Goal: Find specific page/section: Find specific page/section

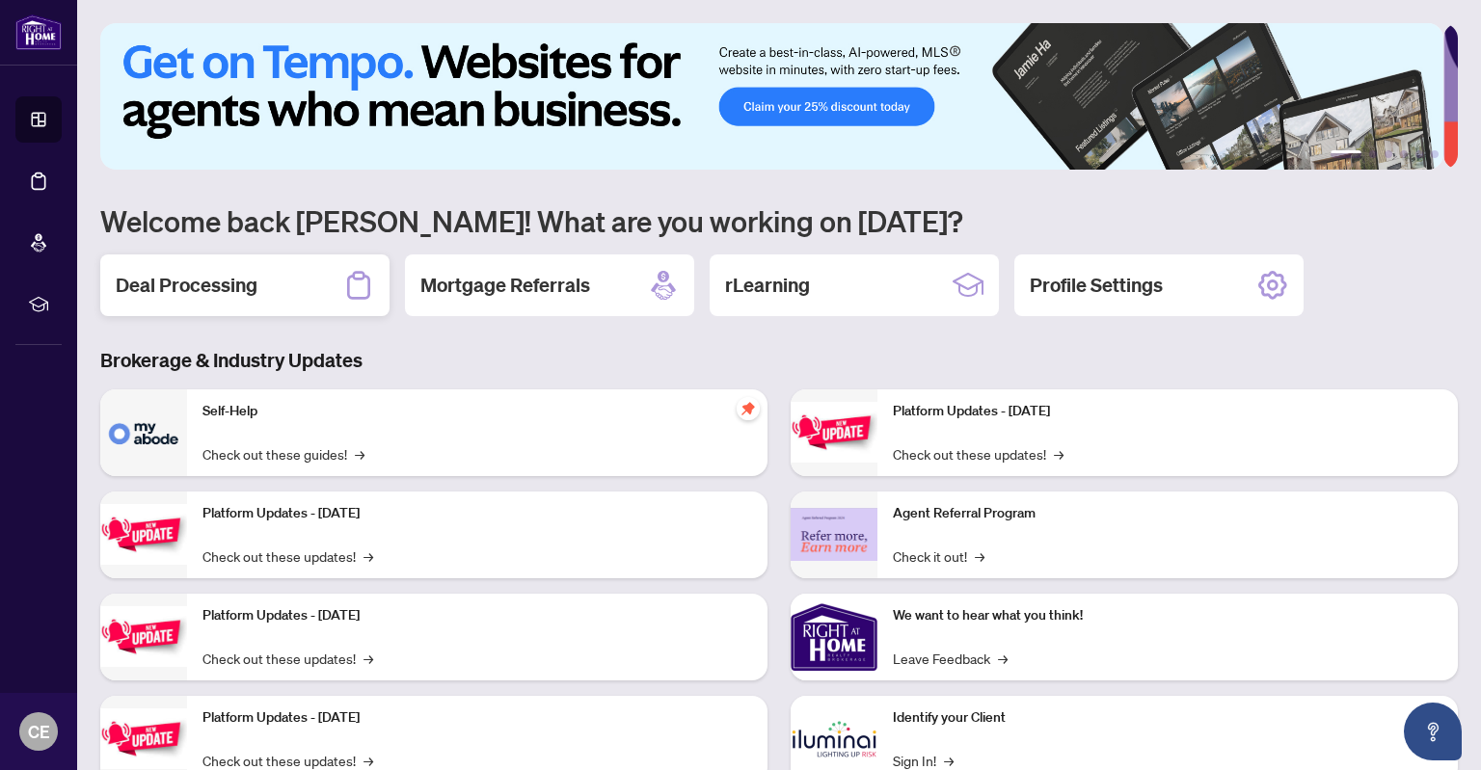
click at [293, 285] on div "Deal Processing" at bounding box center [244, 286] width 289 height 62
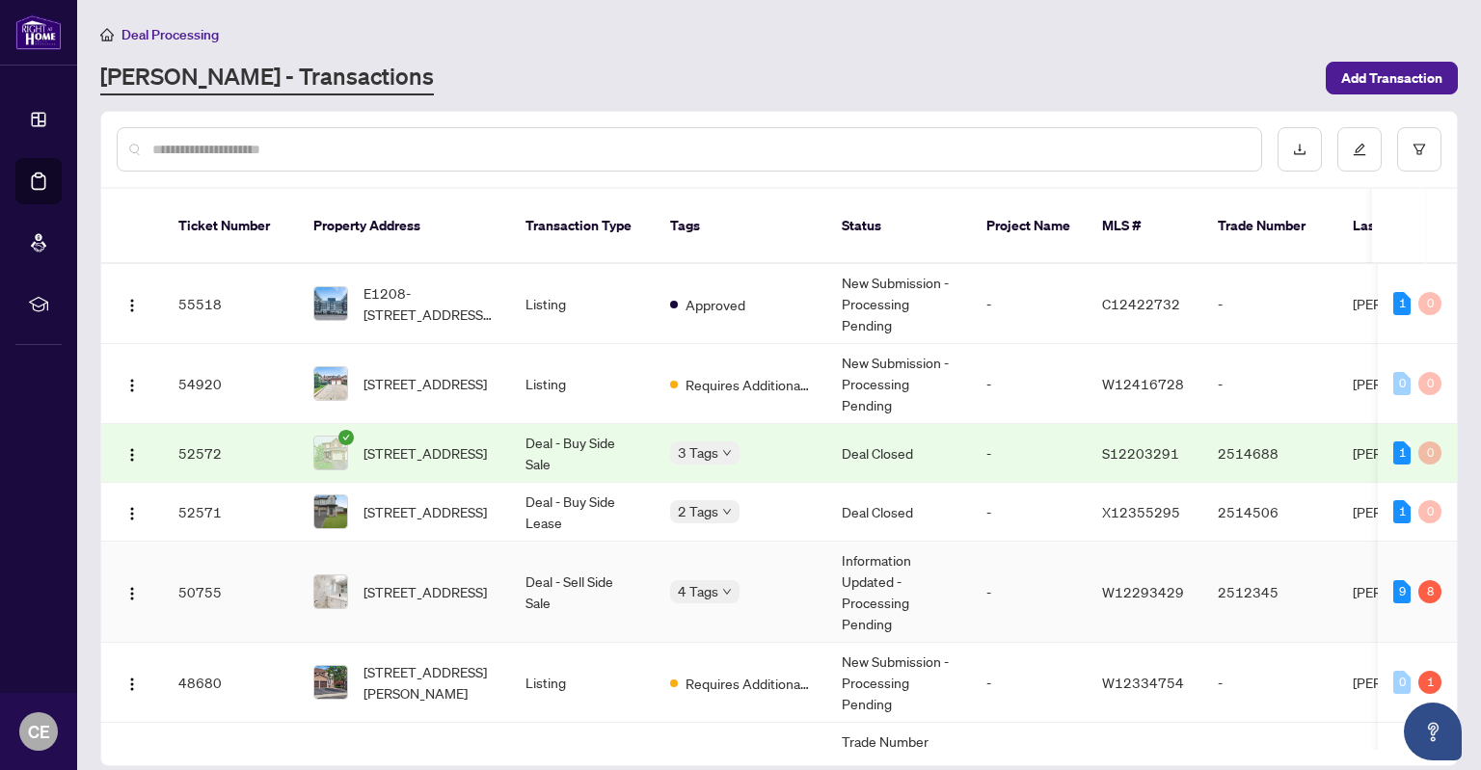
click at [1064, 549] on td "-" at bounding box center [1029, 592] width 116 height 101
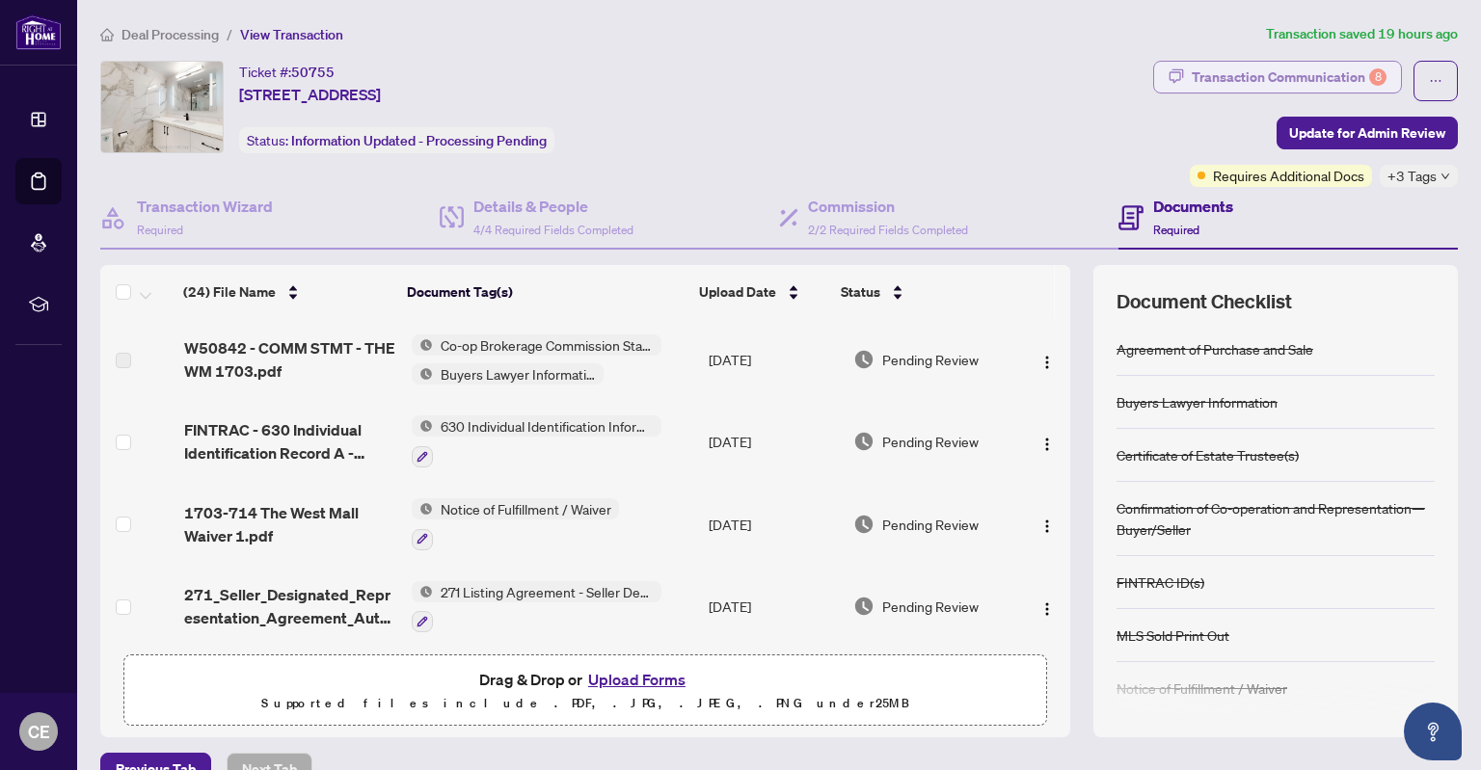
click at [1325, 74] on div "Transaction Communication 8" at bounding box center [1289, 77] width 195 height 31
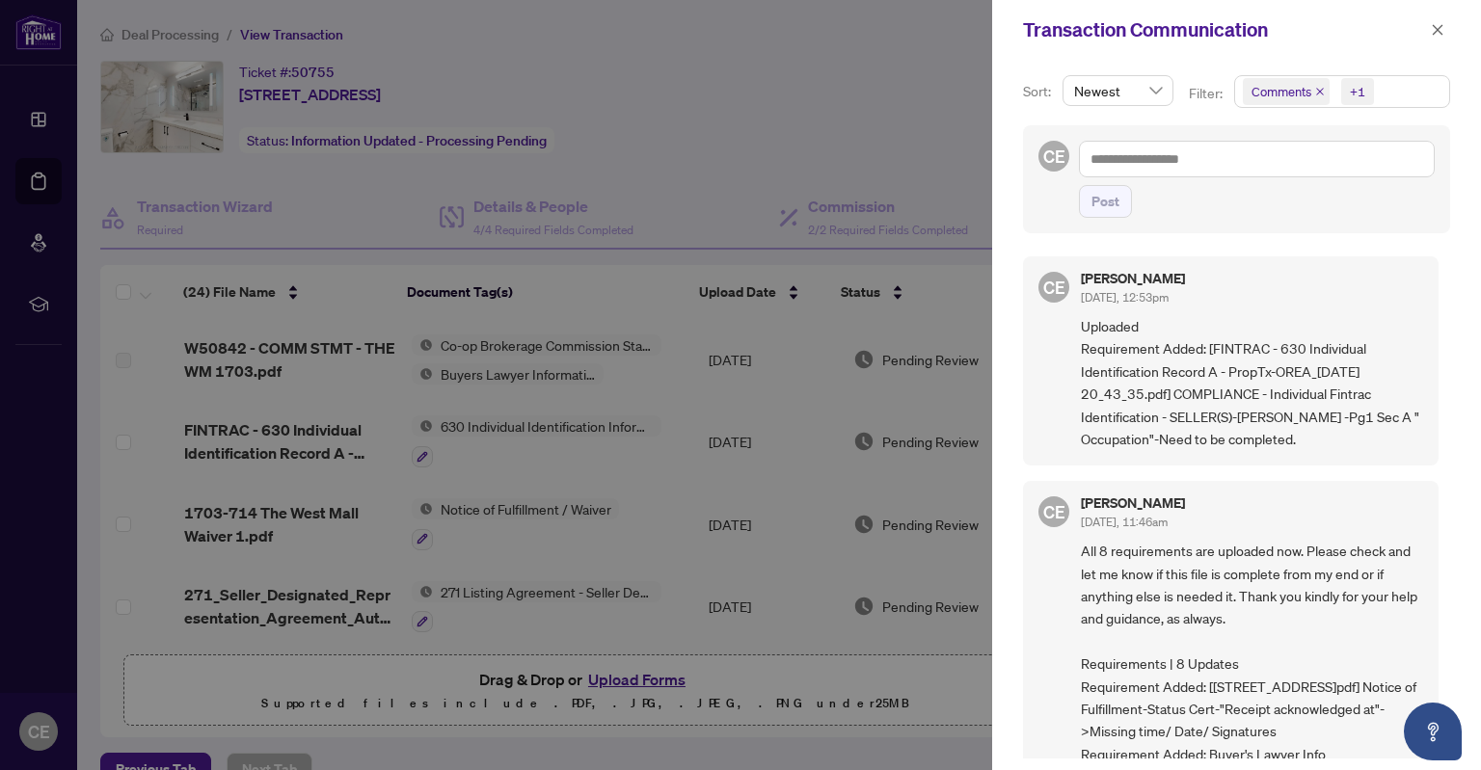
click at [875, 88] on div at bounding box center [740, 385] width 1481 height 770
click at [1429, 23] on button "button" at bounding box center [1437, 29] width 25 height 23
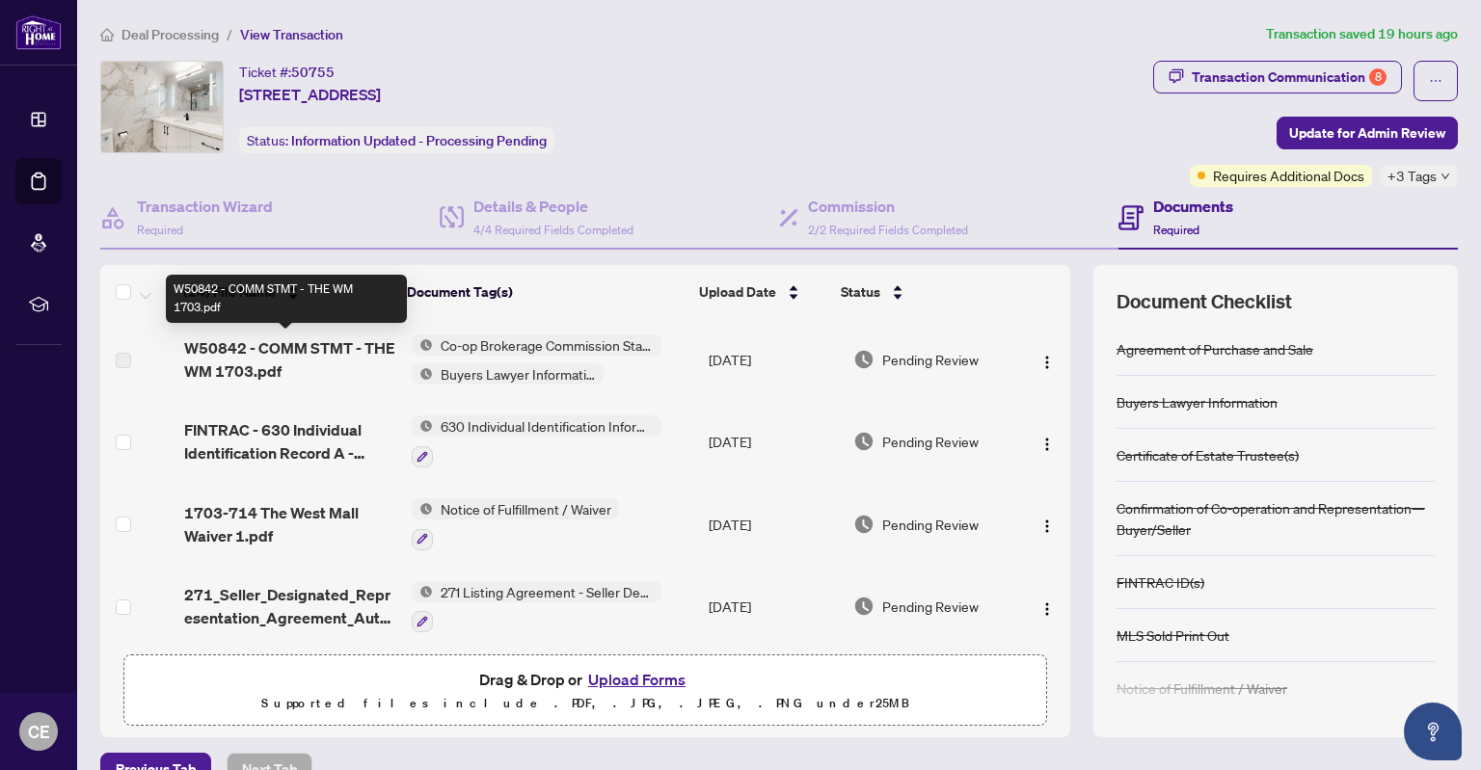
click at [309, 352] on span "W50842 - COMM STMT - THE WM 1703.pdf" at bounding box center [289, 359] width 211 height 46
click at [297, 347] on span "W50842 - COMM STMT - THE WM 1703.pdf" at bounding box center [289, 359] width 211 height 46
click at [291, 352] on span "W50842 - COMM STMT - THE WM 1703.pdf" at bounding box center [289, 359] width 211 height 46
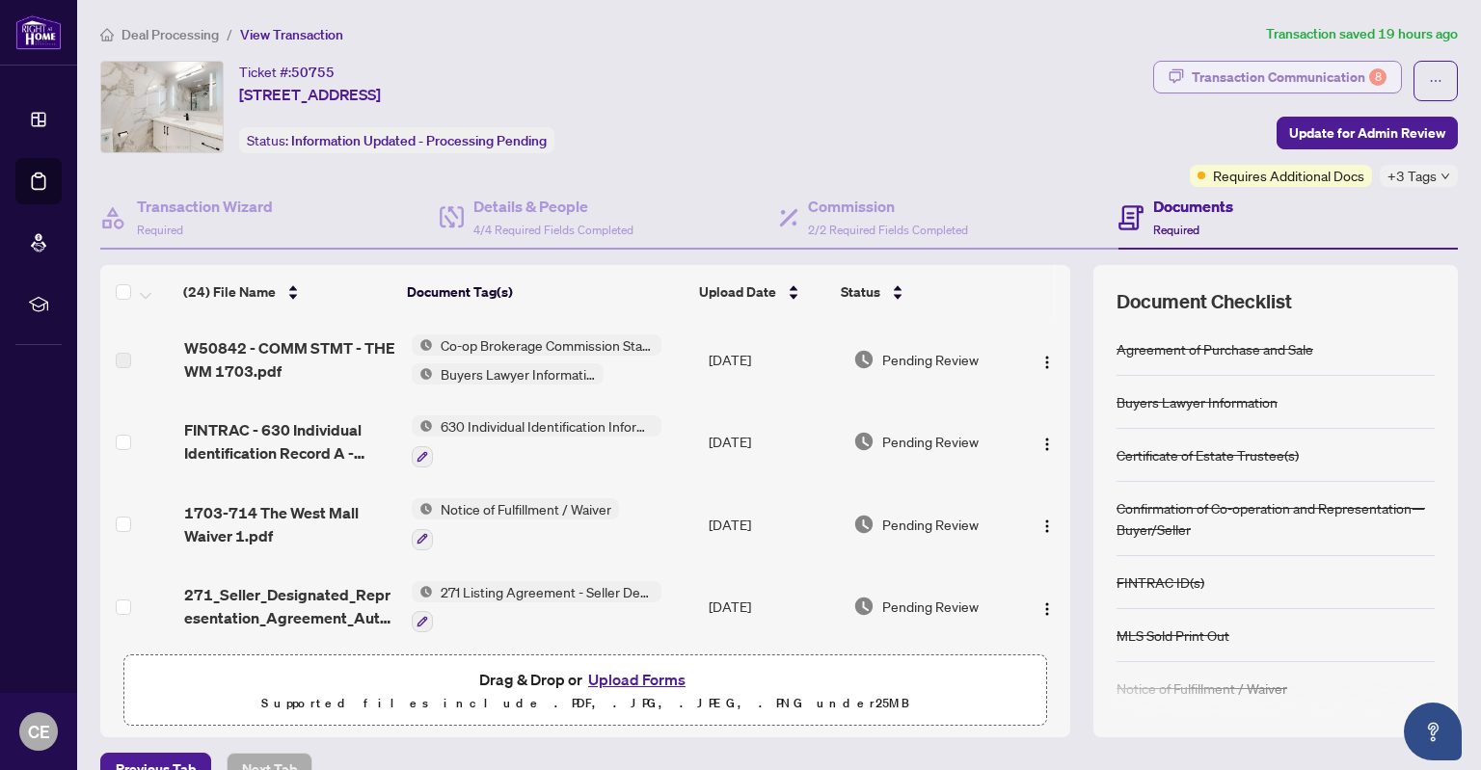
click at [1334, 73] on div "Transaction Communication 8" at bounding box center [1289, 77] width 195 height 31
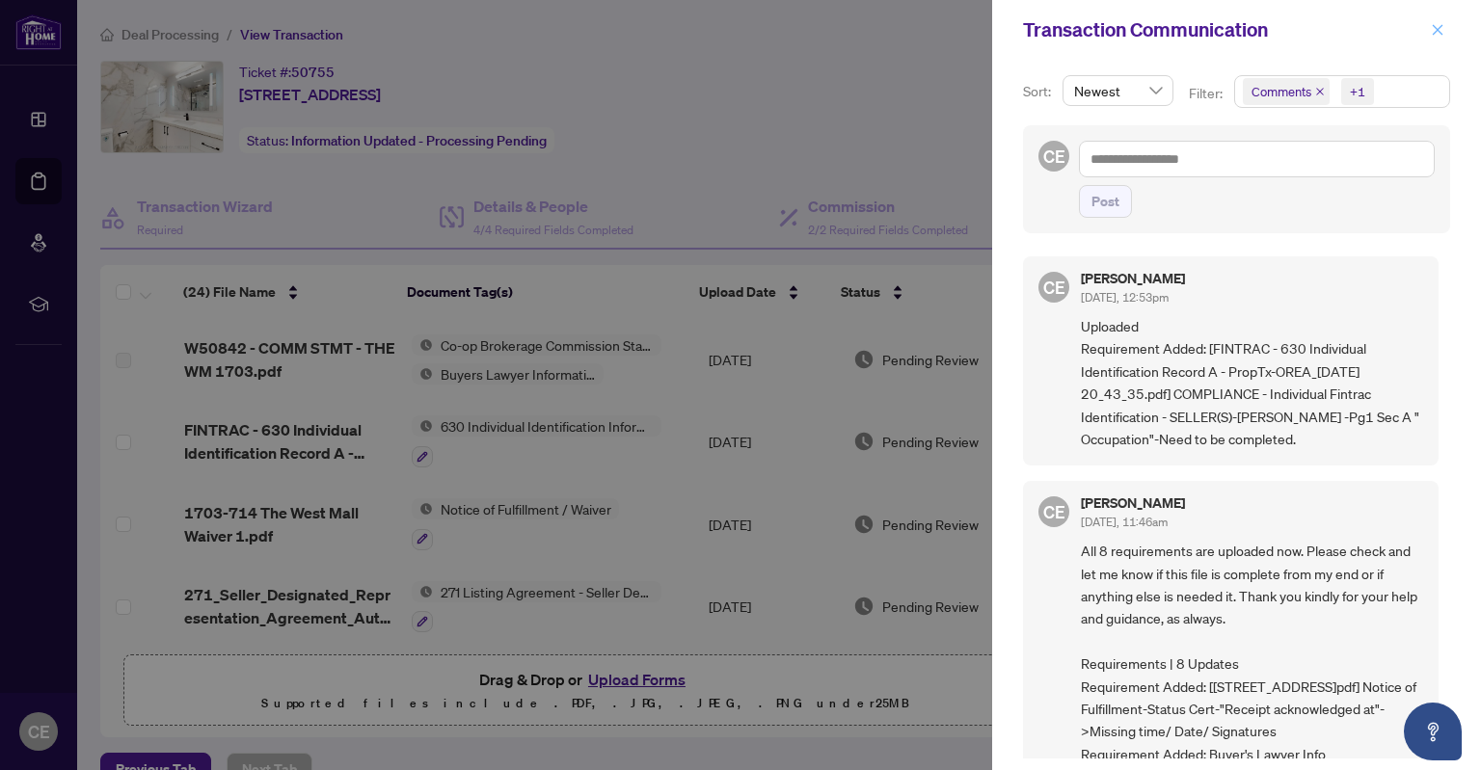
click at [1442, 21] on span "button" at bounding box center [1437, 29] width 13 height 31
